Goal: Task Accomplishment & Management: Manage account settings

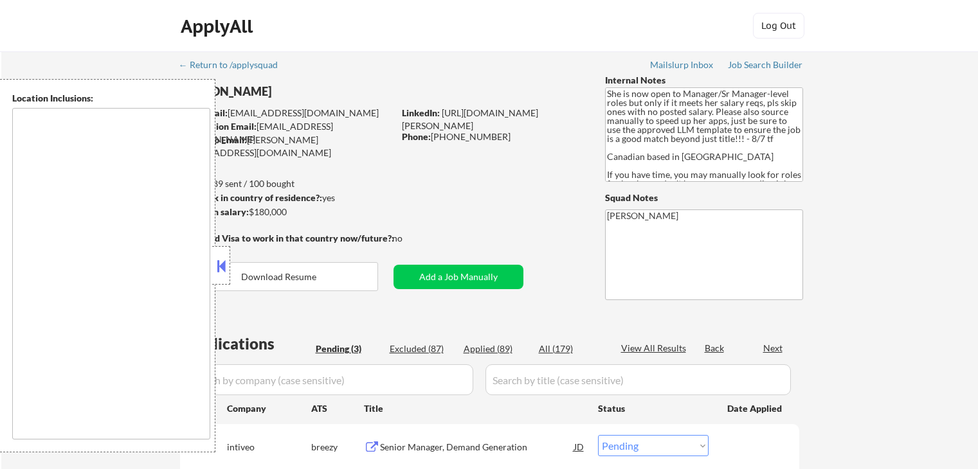
select select ""pending""
type textarea "[GEOGRAPHIC_DATA], [GEOGRAPHIC_DATA] [GEOGRAPHIC_DATA], [GEOGRAPHIC_DATA][PERSO…"
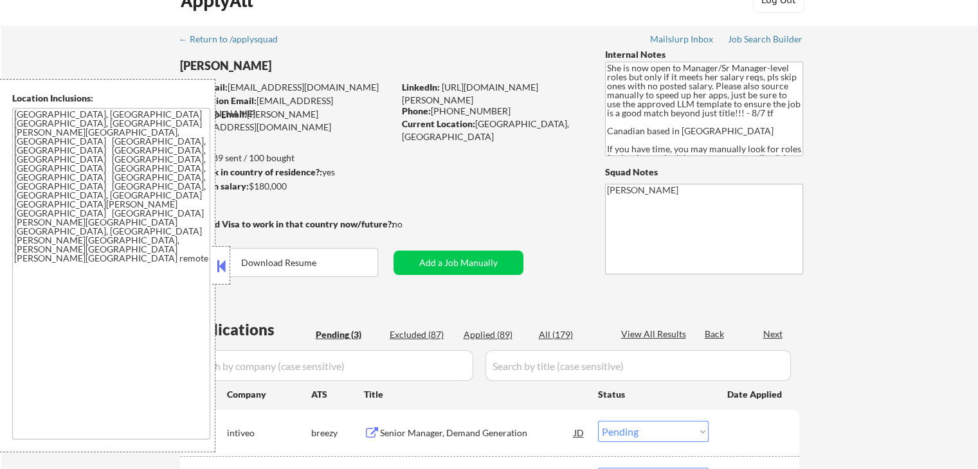
scroll to position [193, 0]
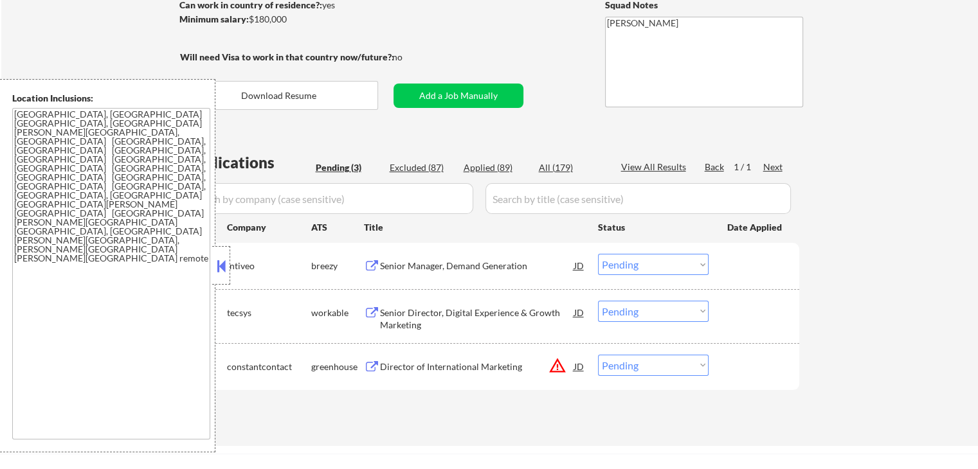
click at [421, 264] on div "Senior Manager, Demand Generation" at bounding box center [477, 266] width 194 height 13
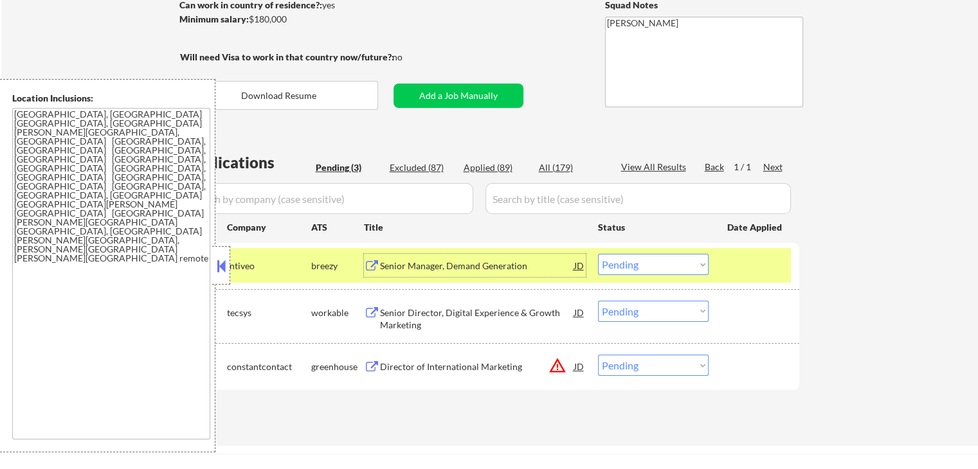
scroll to position [321, 0]
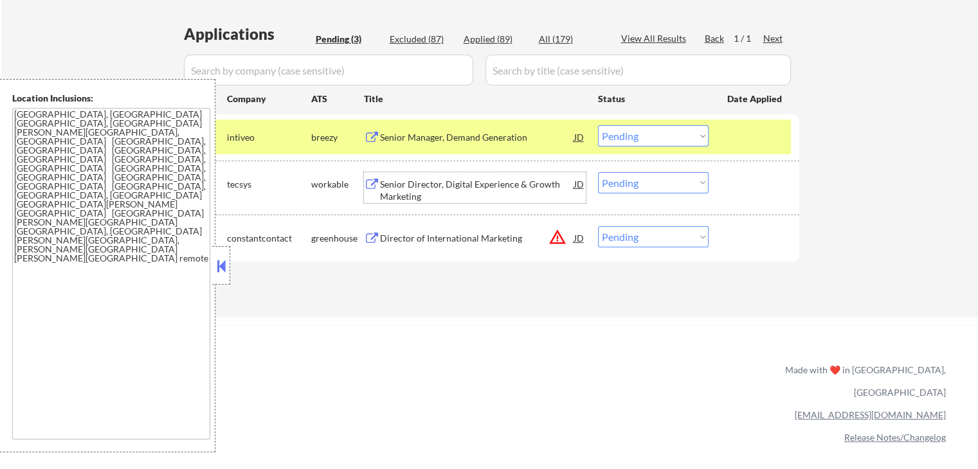
click at [404, 194] on div "Senior Director, Digital Experience & Growth Marketing" at bounding box center [477, 190] width 194 height 25
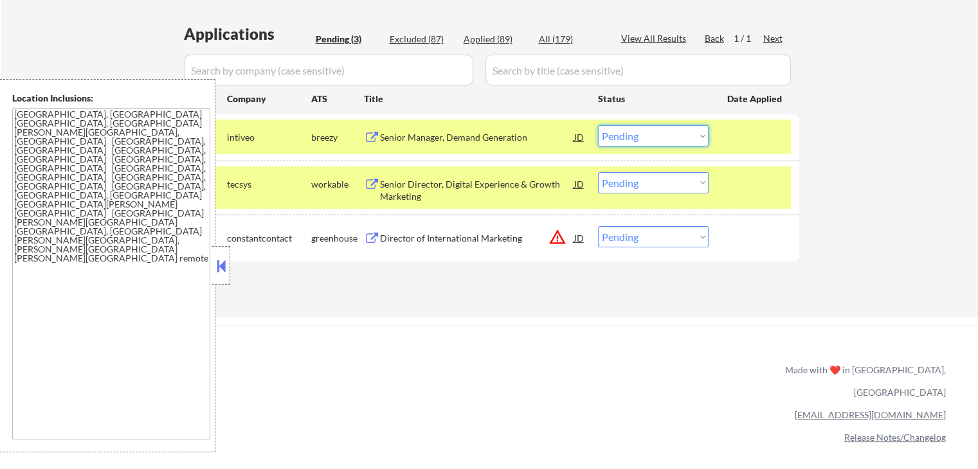
click at [665, 134] on select "Choose an option... Pending Applied Excluded (Questions) Excluded (Expired) Exc…" at bounding box center [653, 135] width 111 height 21
click at [598, 125] on select "Choose an option... Pending Applied Excluded (Questions) Excluded (Expired) Exc…" at bounding box center [653, 135] width 111 height 21
select select ""pending""
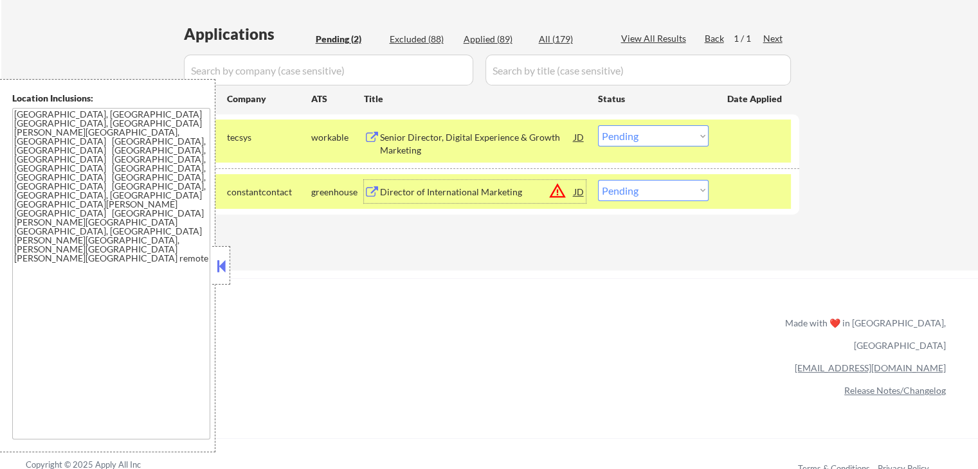
click at [424, 190] on div "Director of International Marketing" at bounding box center [477, 192] width 194 height 13
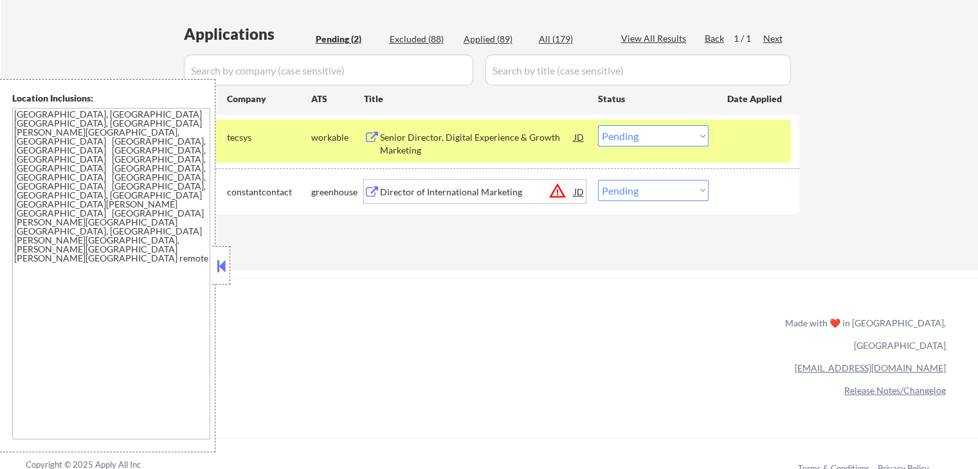
drag, startPoint x: 642, startPoint y: 190, endPoint x: 641, endPoint y: 199, distance: 9.1
click at [642, 190] on select "Choose an option... Pending Applied Excluded (Questions) Excluded (Expired) Exc…" at bounding box center [653, 190] width 111 height 21
select select ""applied""
click at [598, 180] on select "Choose an option... Pending Applied Excluded (Questions) Excluded (Expired) Exc…" at bounding box center [653, 190] width 111 height 21
drag, startPoint x: 652, startPoint y: 130, endPoint x: 652, endPoint y: 137, distance: 7.1
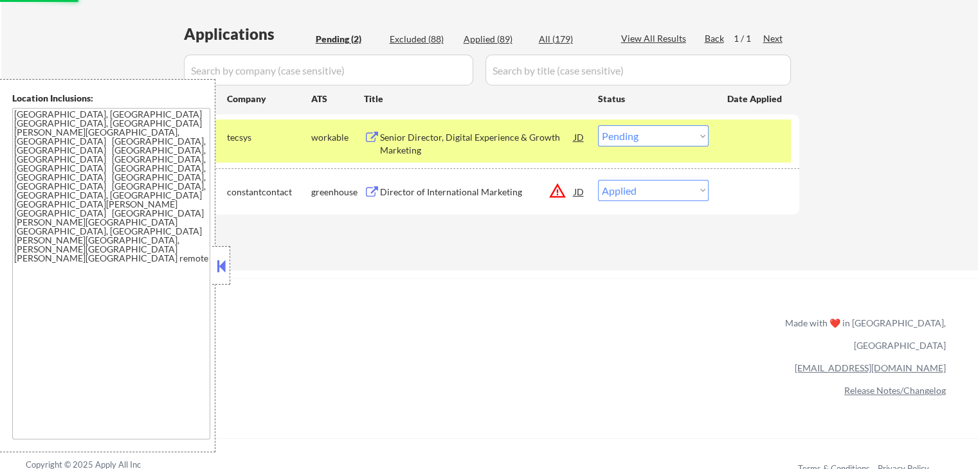
click at [652, 132] on select "Choose an option... Pending Applied Excluded (Questions) Excluded (Expired) Exc…" at bounding box center [653, 135] width 111 height 21
select select ""applied""
click at [598, 125] on select "Choose an option... Pending Applied Excluded (Questions) Excluded (Expired) Exc…" at bounding box center [653, 135] width 111 height 21
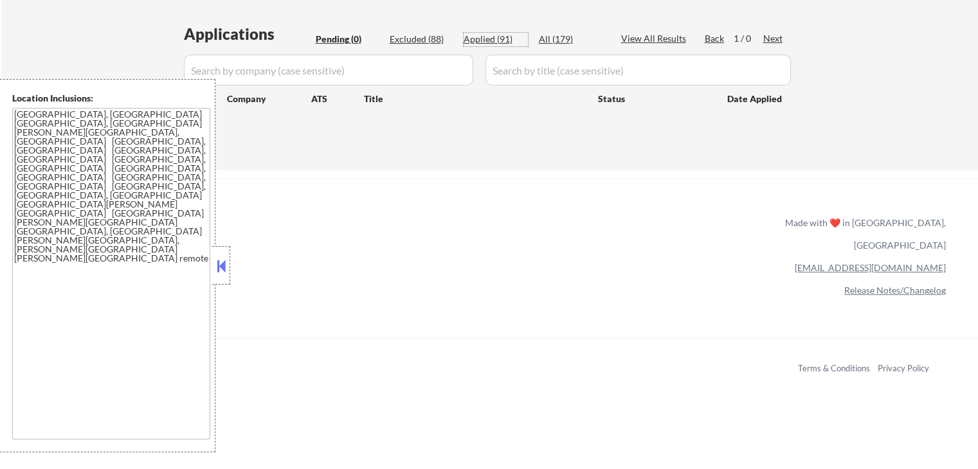
click at [494, 42] on div "Applied (91)" at bounding box center [496, 39] width 64 height 13
select select ""applied""
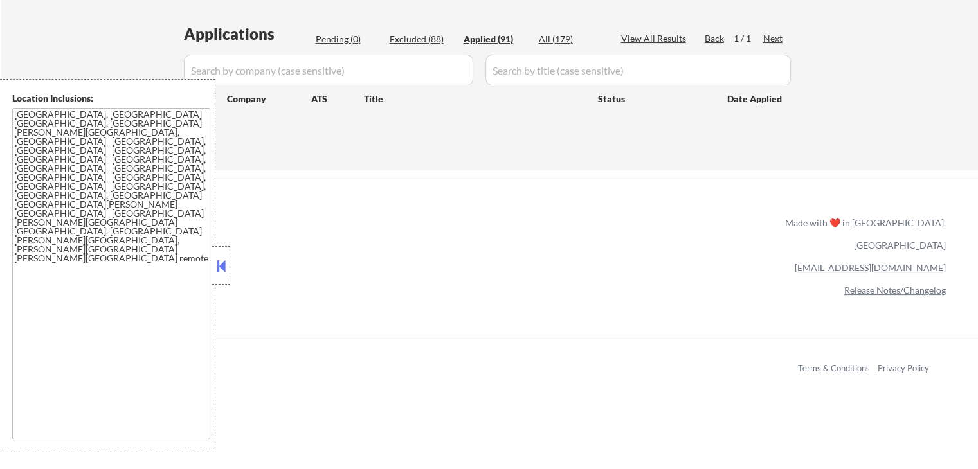
select select ""applied""
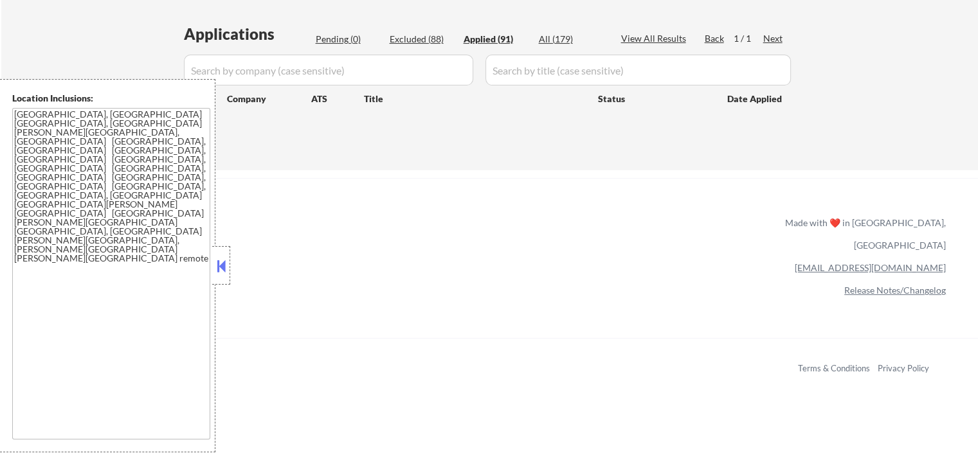
select select ""applied""
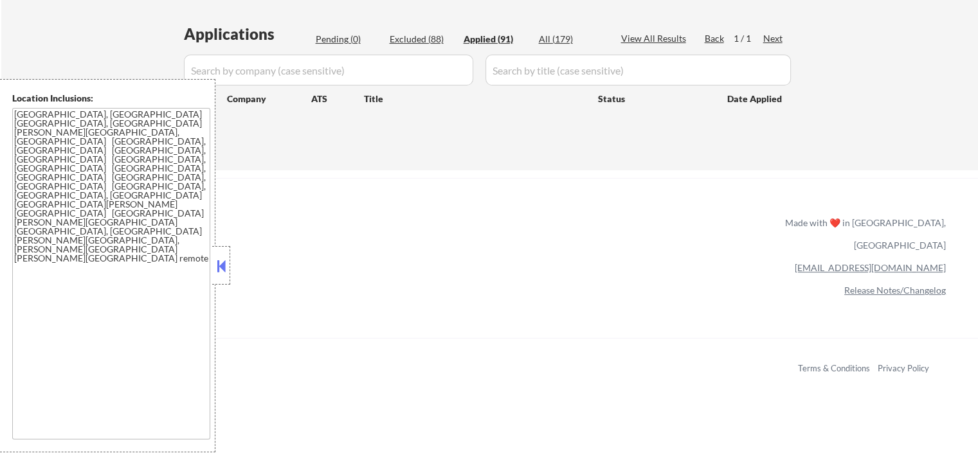
select select ""applied""
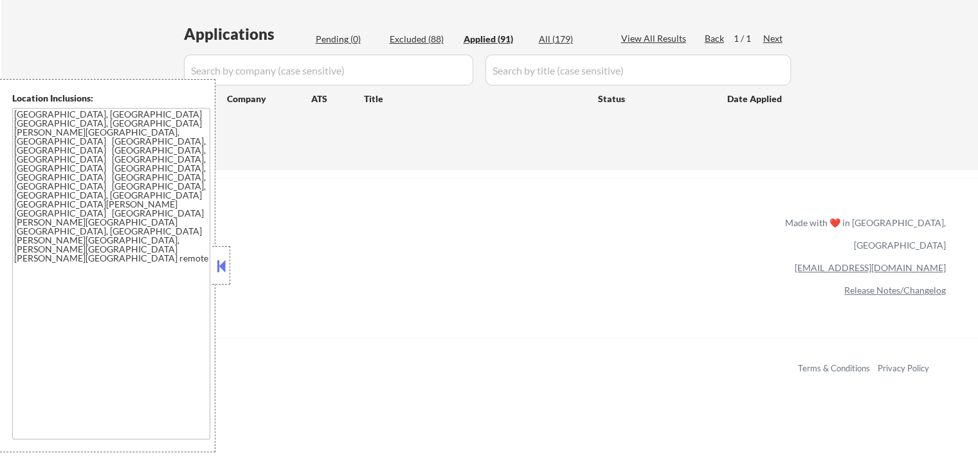
select select ""applied""
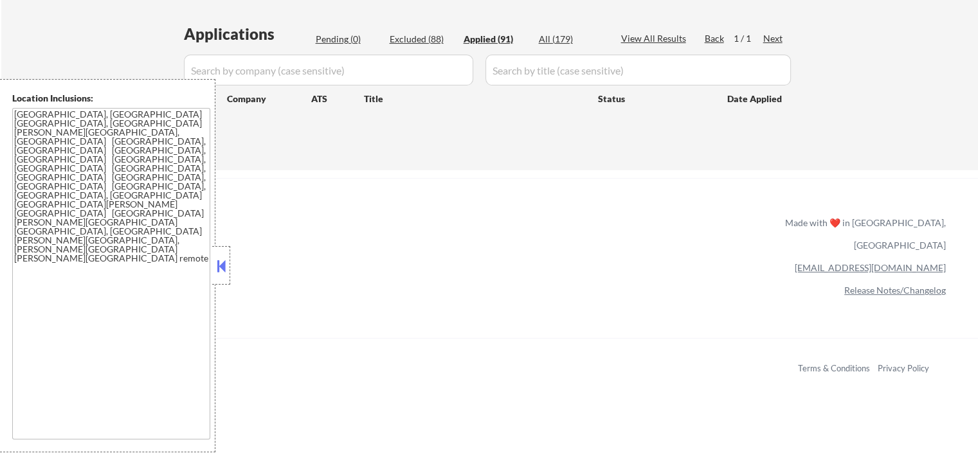
select select ""applied""
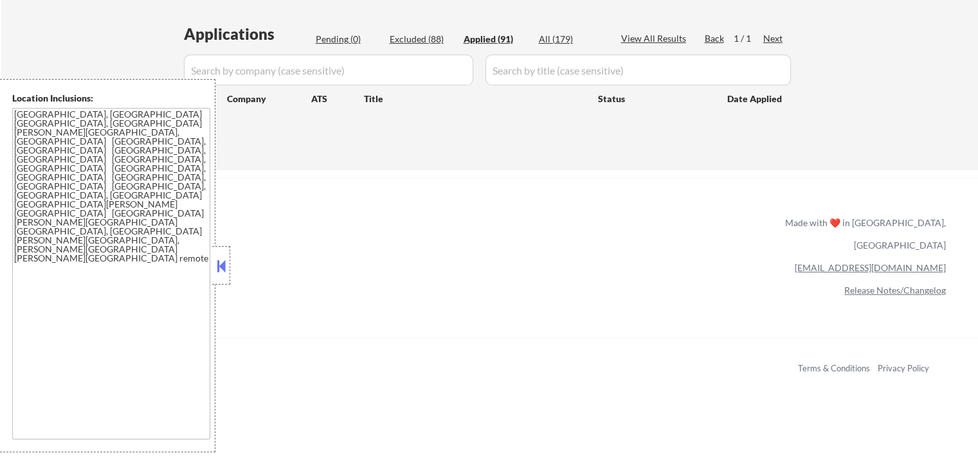
select select ""applied""
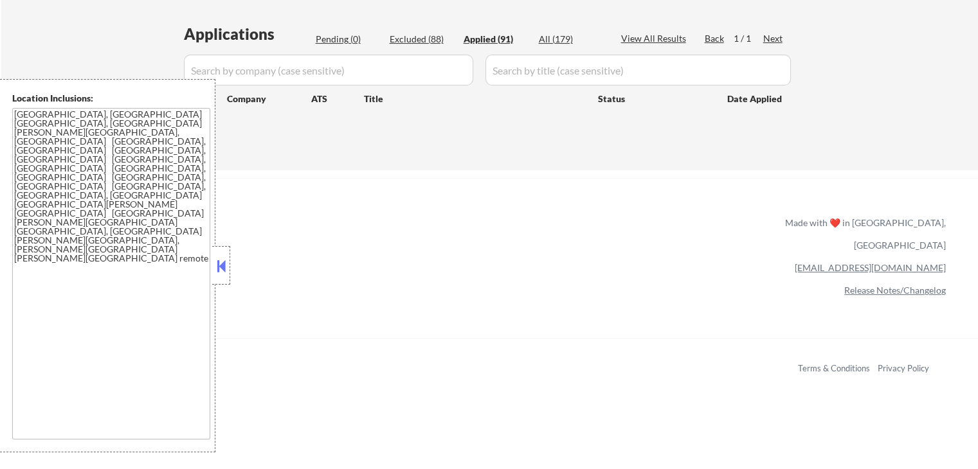
select select ""applied""
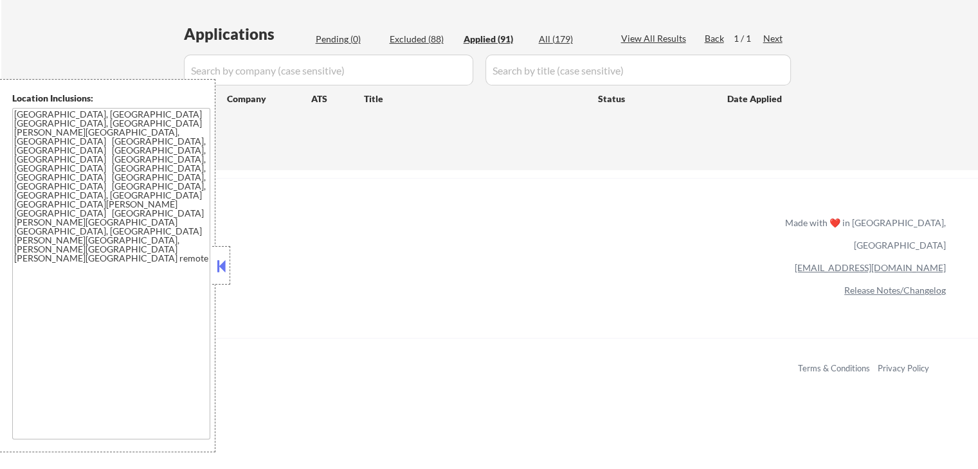
select select ""applied""
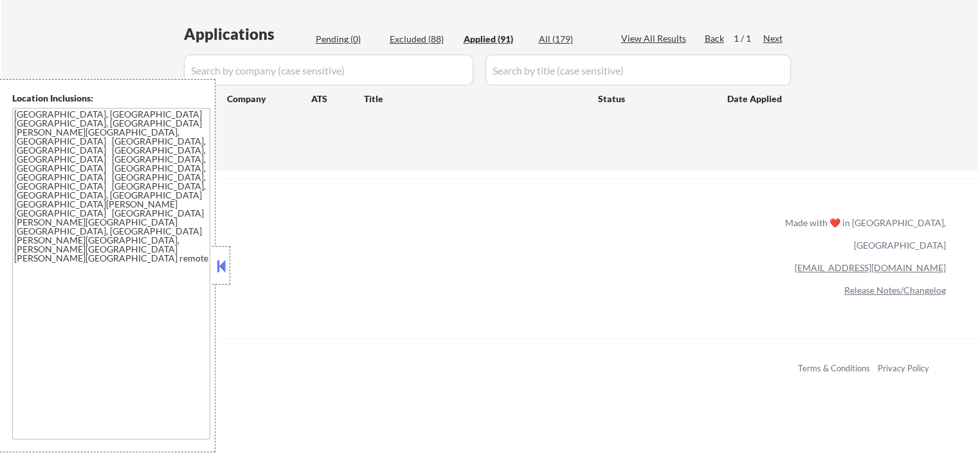
select select ""applied""
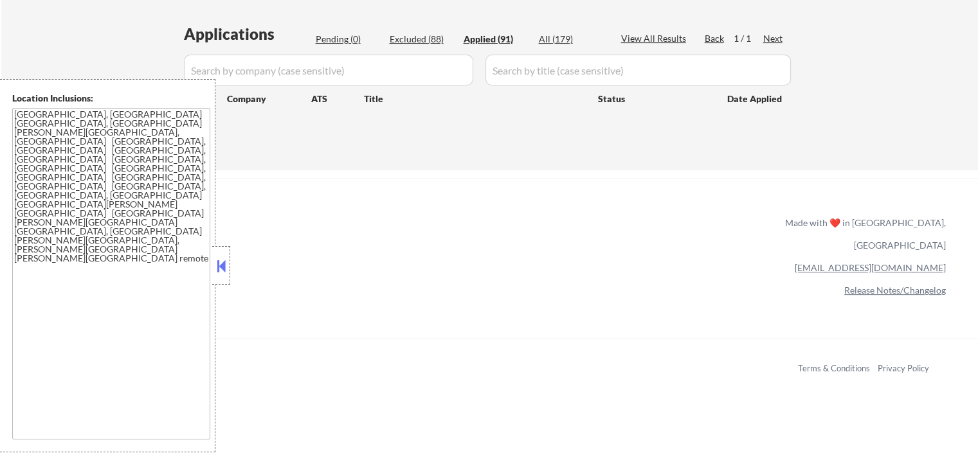
select select ""applied""
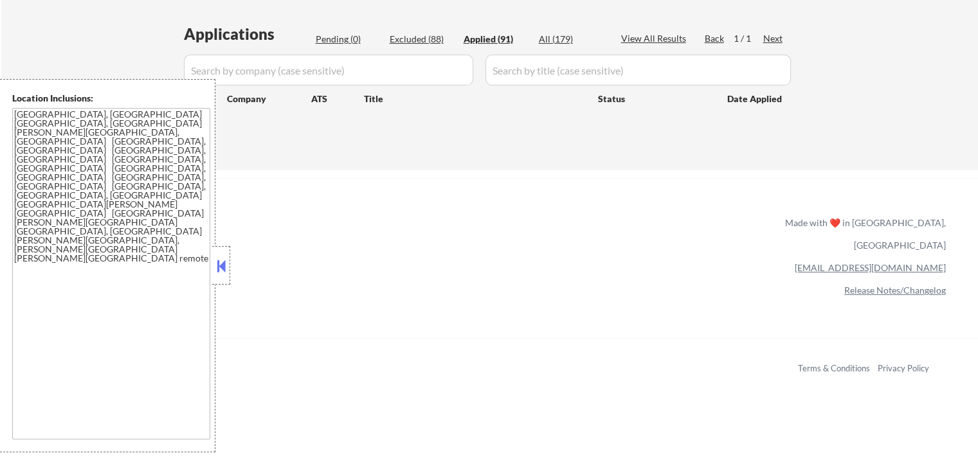
select select ""applied""
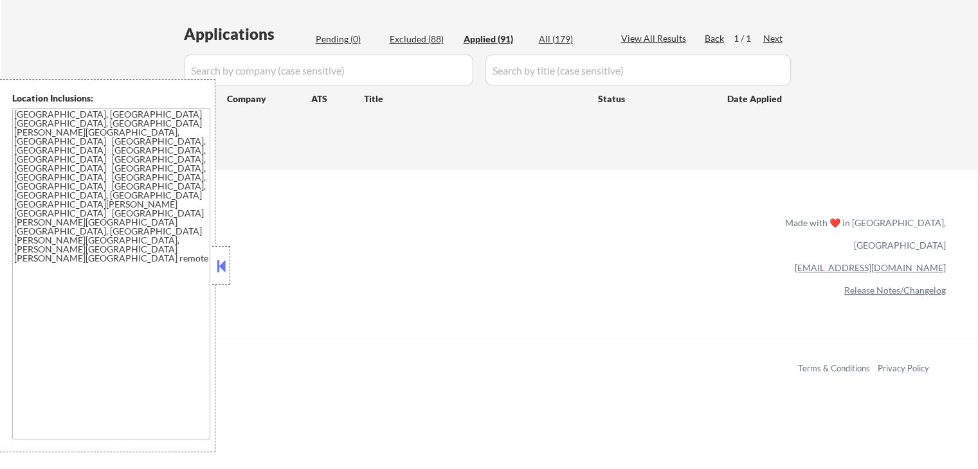
select select ""applied""
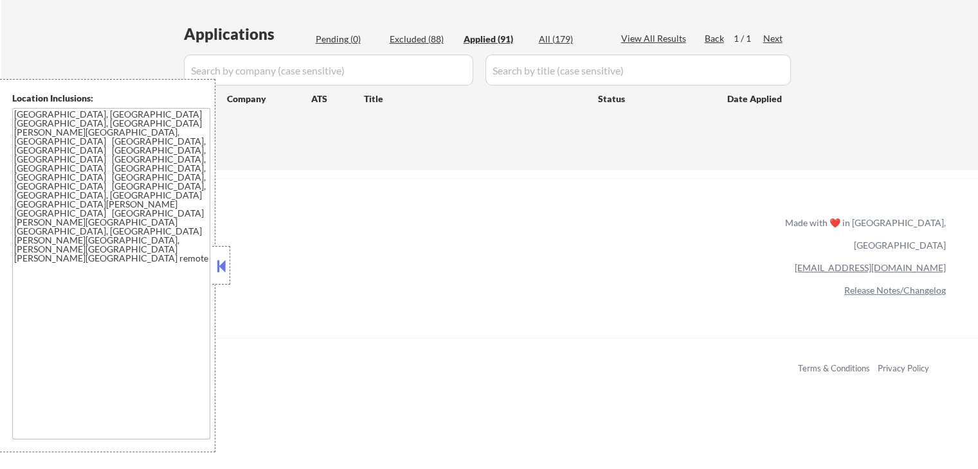
select select ""applied""
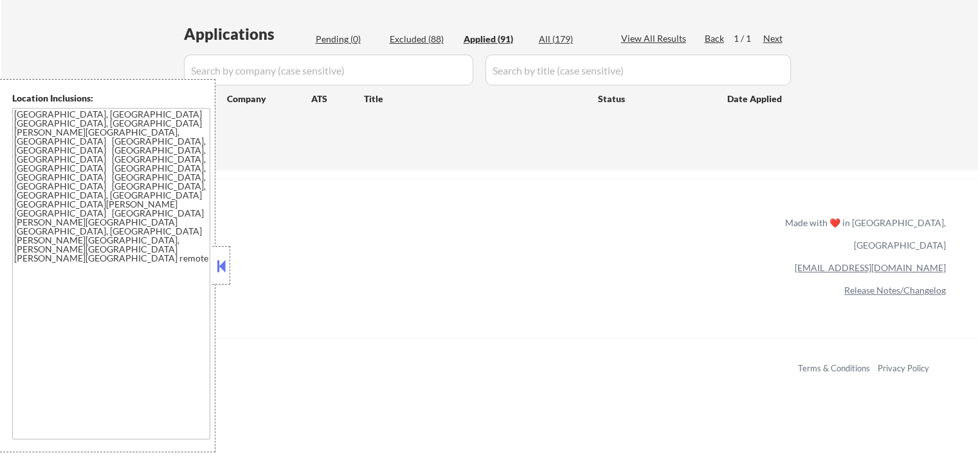
select select ""applied""
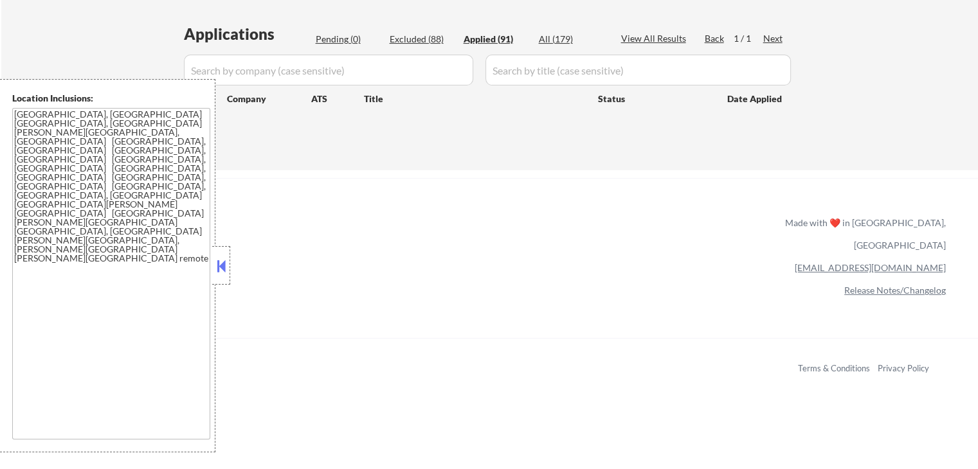
select select ""applied""
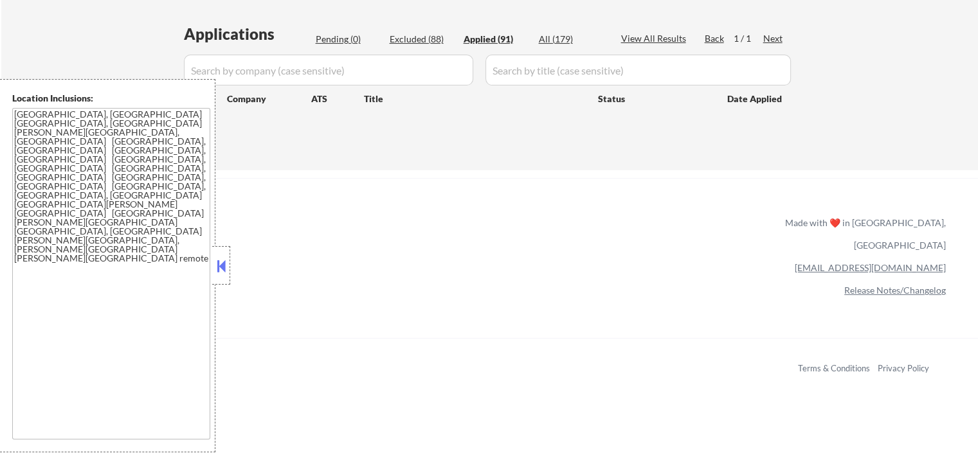
select select ""applied""
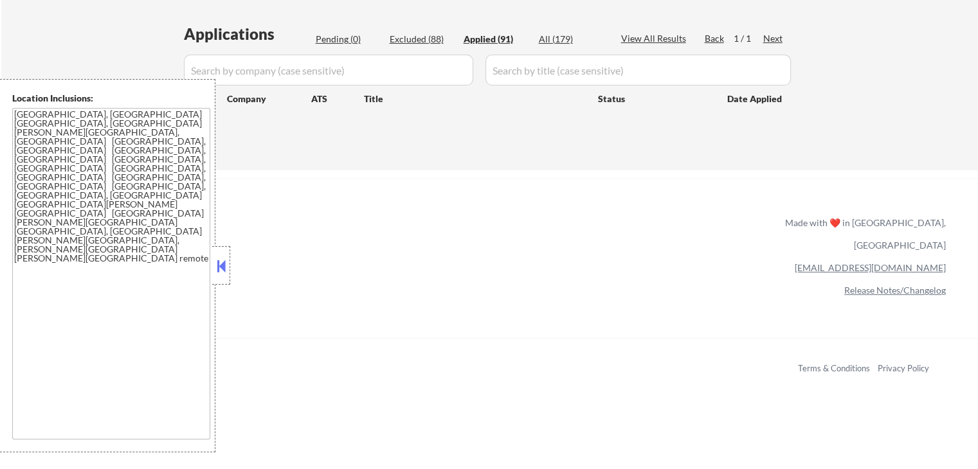
select select ""applied""
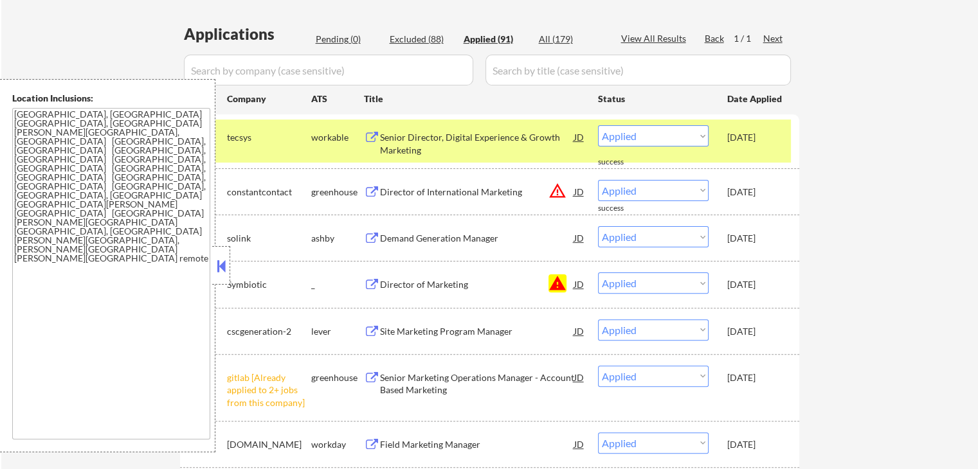
drag, startPoint x: 273, startPoint y: 289, endPoint x: 235, endPoint y: 286, distance: 37.4
click at [235, 286] on div "Symbiotic" at bounding box center [269, 284] width 84 height 13
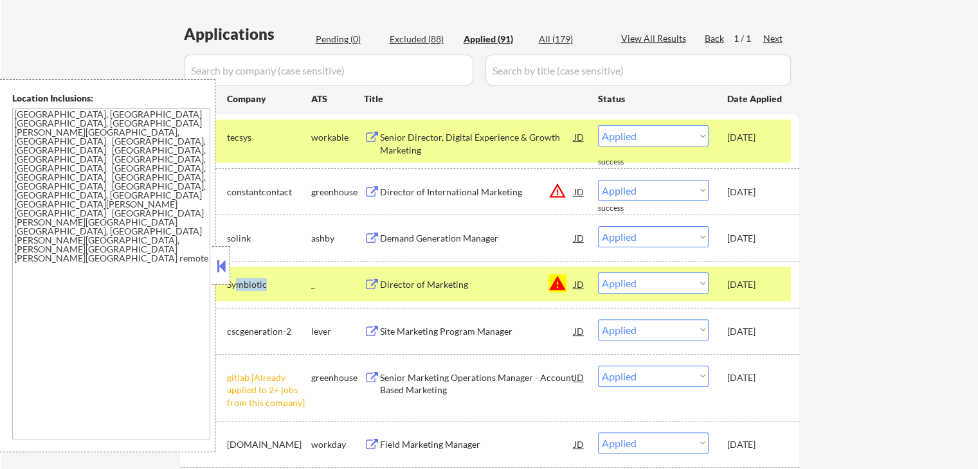
copy div "mbiotic"
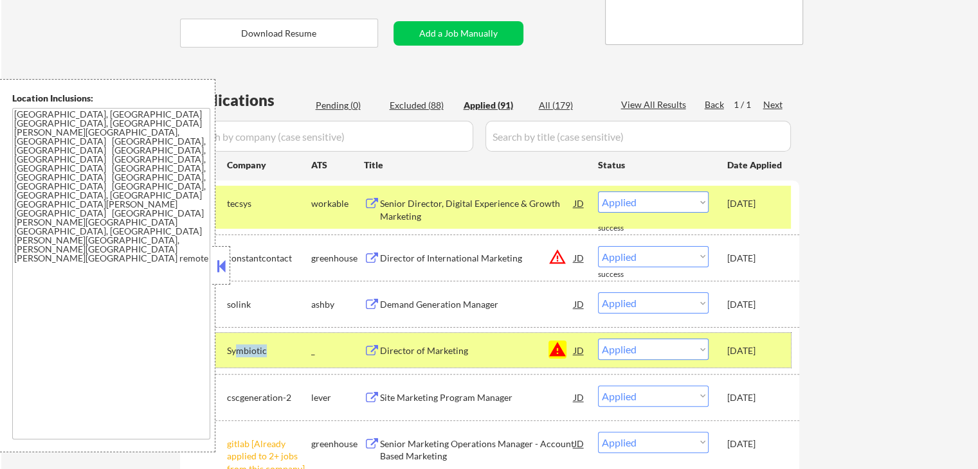
scroll to position [193, 0]
